Goal: Information Seeking & Learning: Learn about a topic

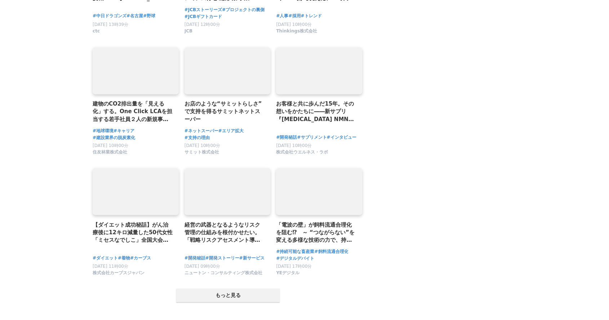
scroll to position [1400, 0]
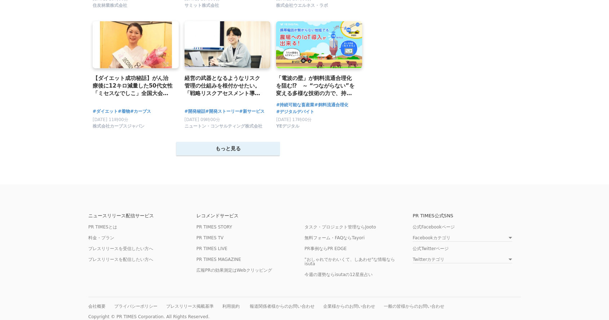
click at [251, 151] on button "もっと見る" at bounding box center [228, 149] width 104 height 14
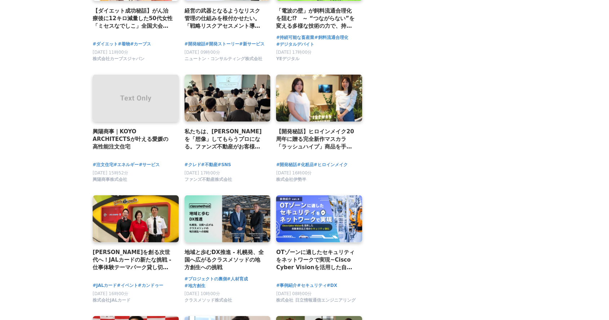
scroll to position [1441, 0]
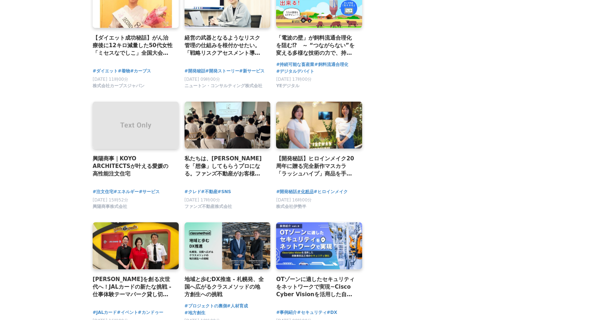
click at [313, 190] on span "#化粧品" at bounding box center [305, 191] width 17 height 7
